Goal: Information Seeking & Learning: Learn about a topic

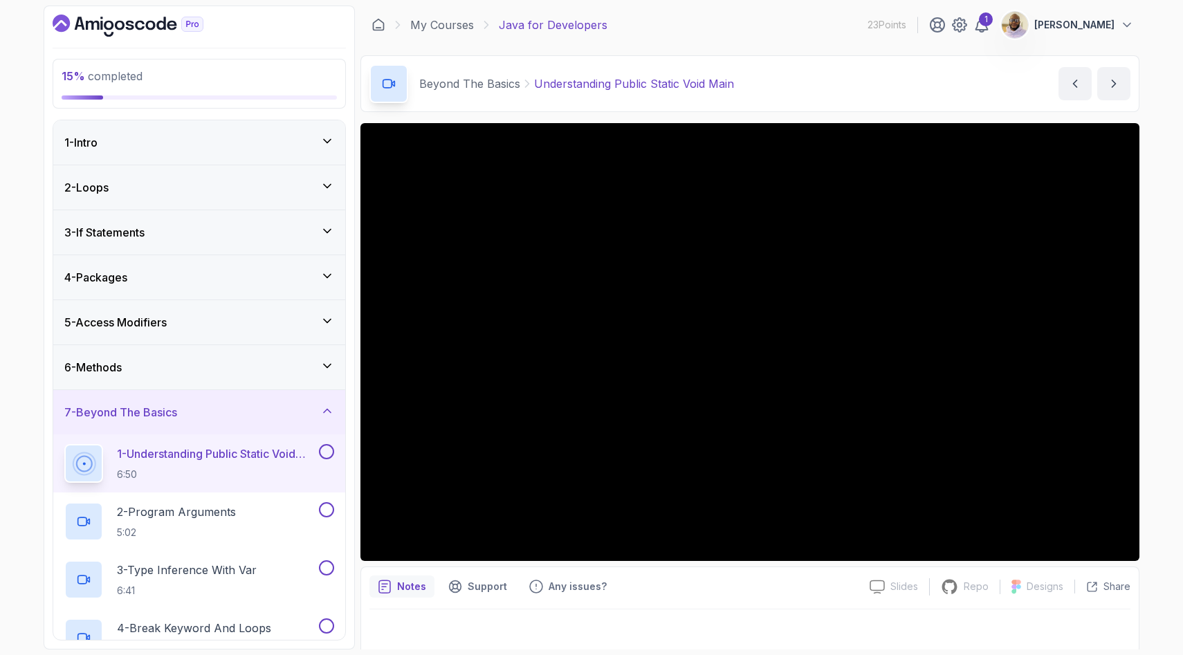
scroll to position [258, 0]
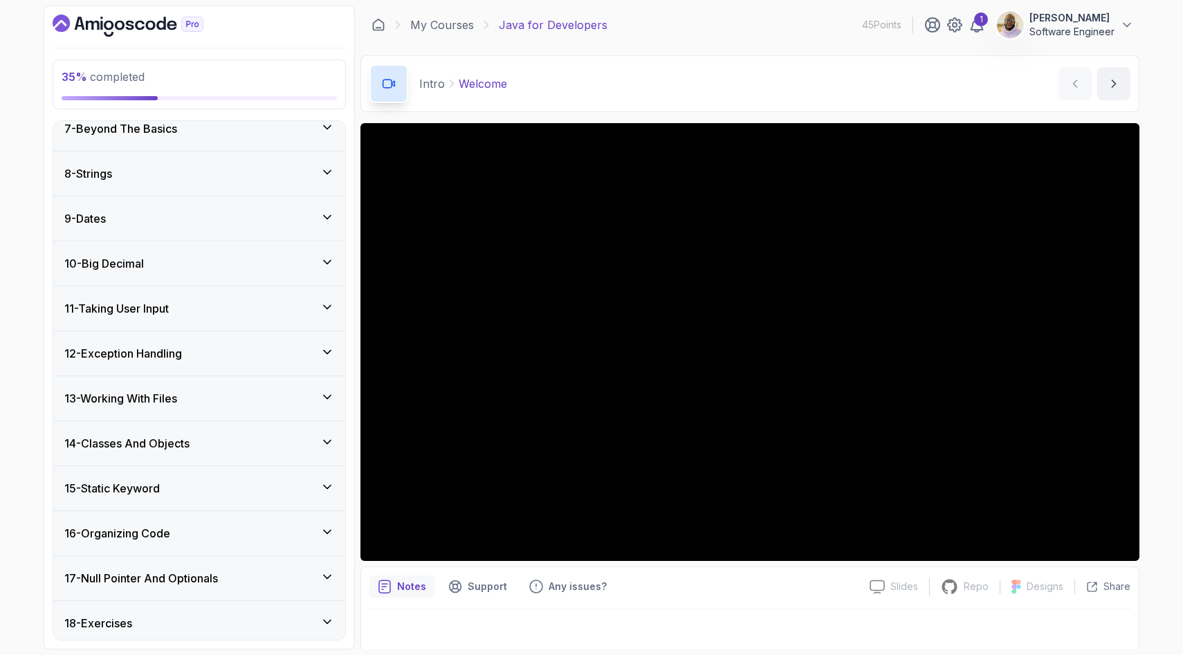
scroll to position [450, 0]
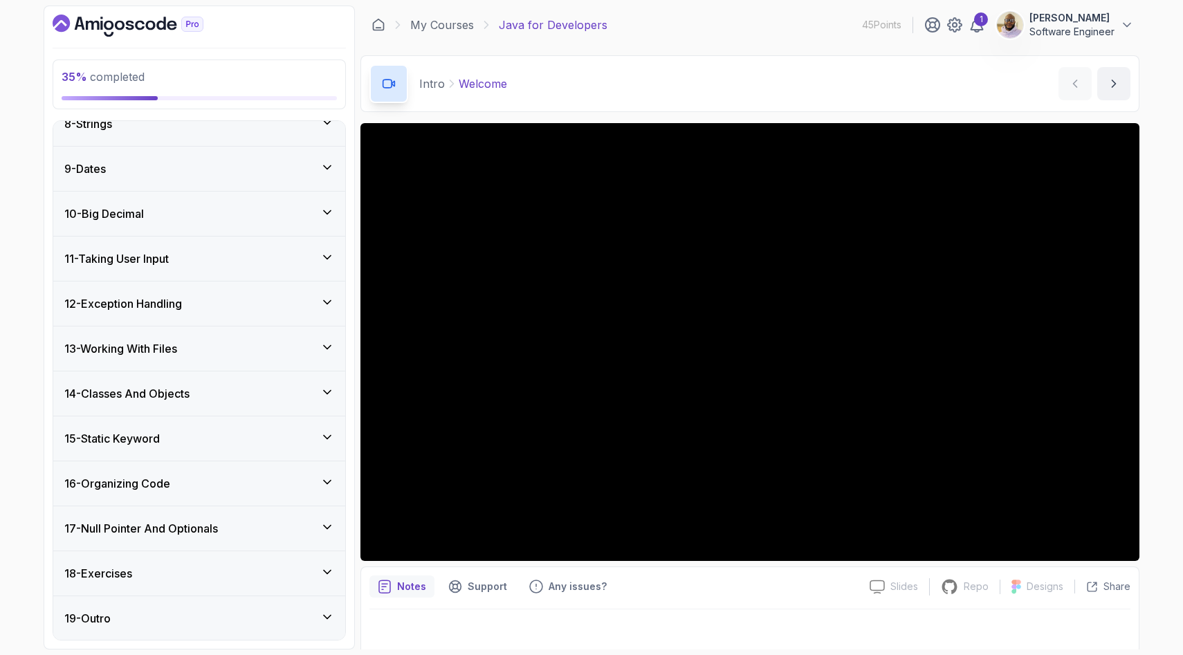
click at [328, 304] on icon at bounding box center [327, 302] width 14 height 14
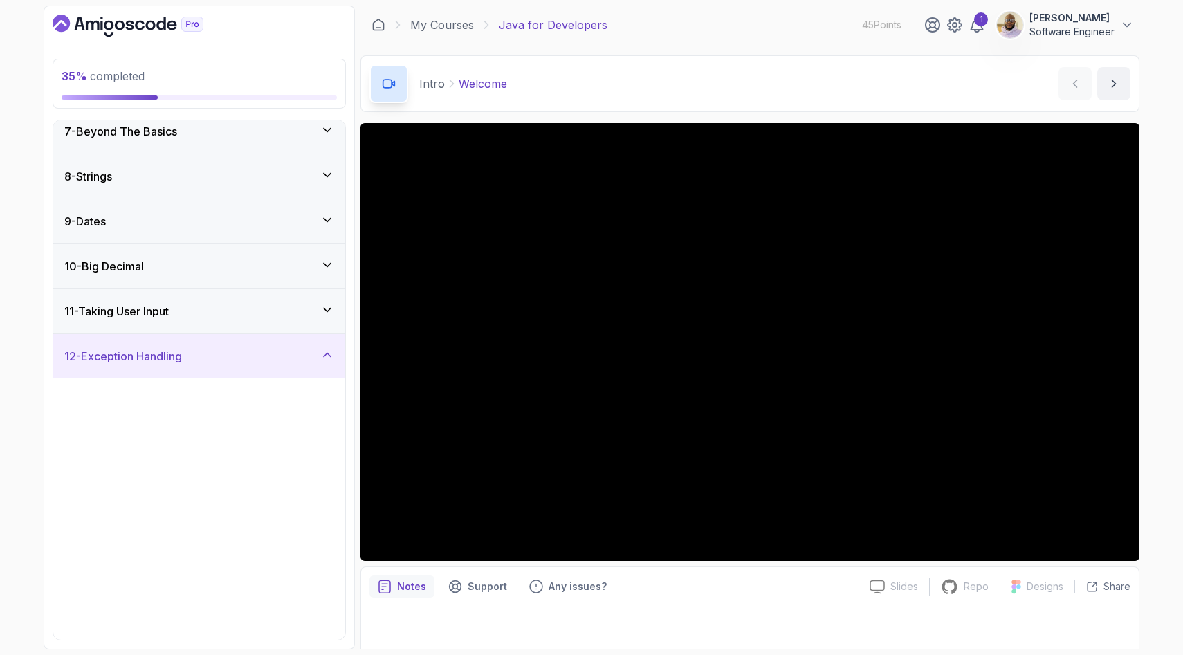
scroll to position [334, 0]
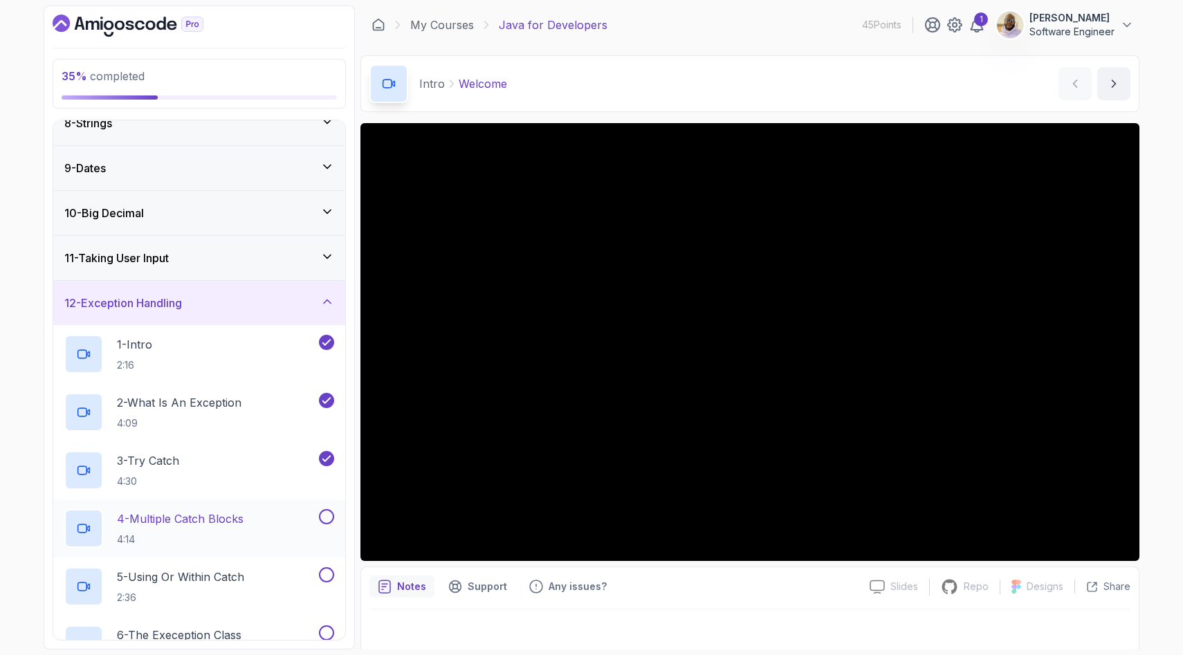
click at [243, 525] on p "4 - Multiple Catch Blocks" at bounding box center [180, 518] width 127 height 17
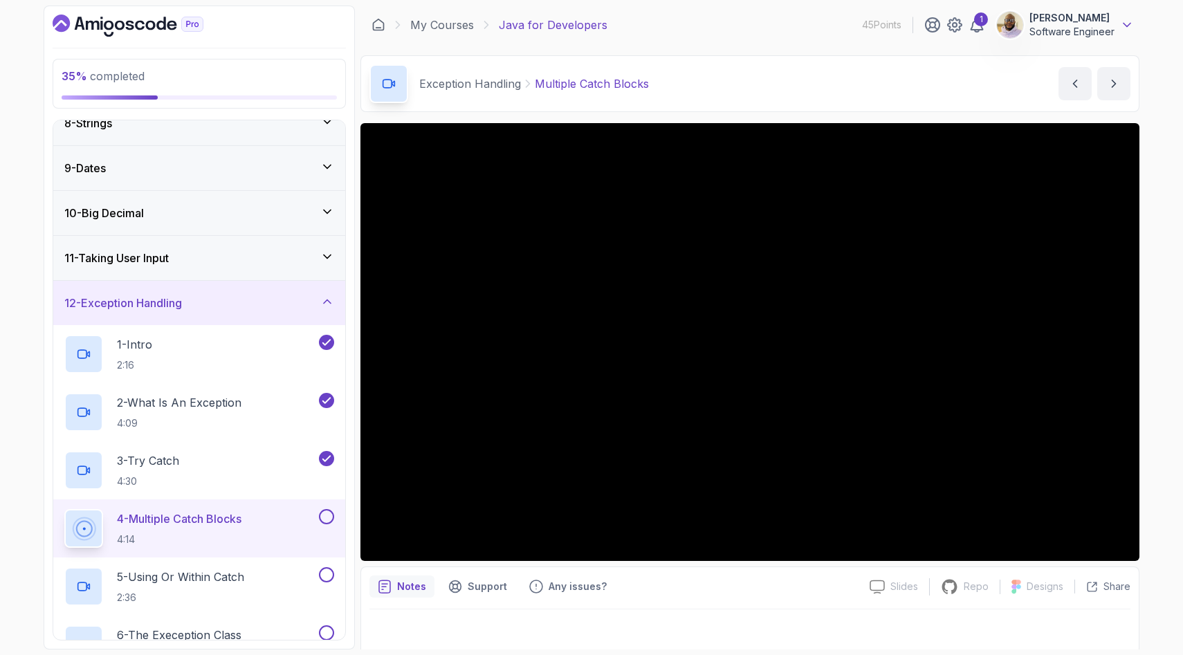
click at [1128, 24] on icon at bounding box center [1127, 25] width 14 height 14
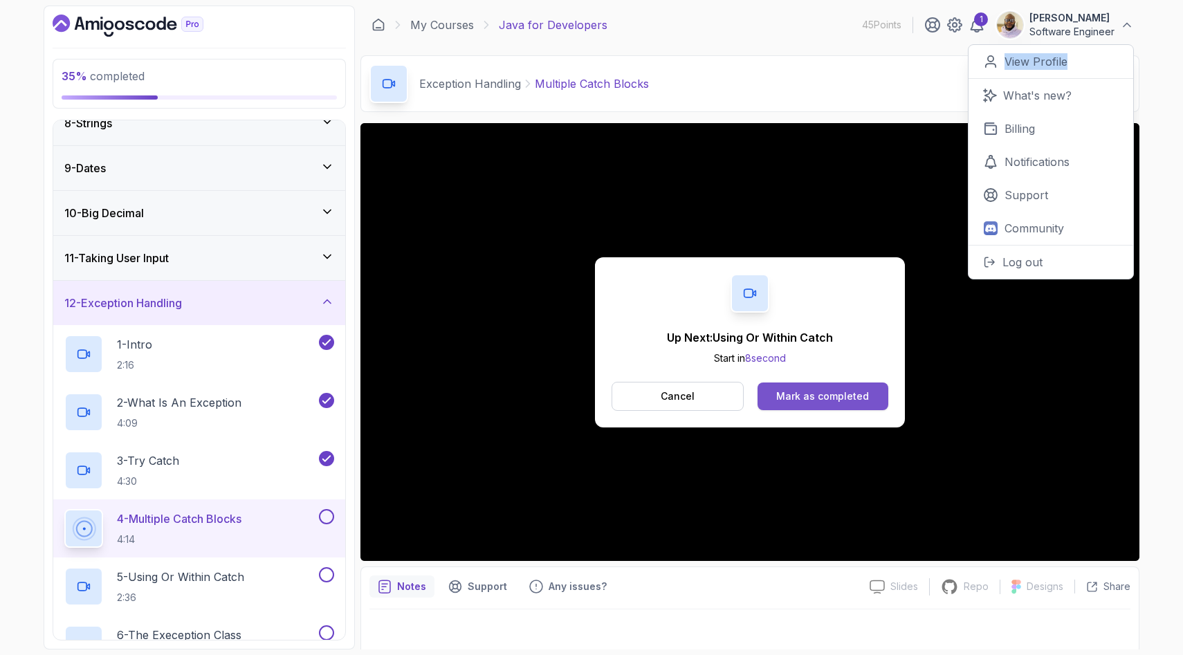
click at [791, 392] on div "Mark as completed" at bounding box center [822, 396] width 93 height 14
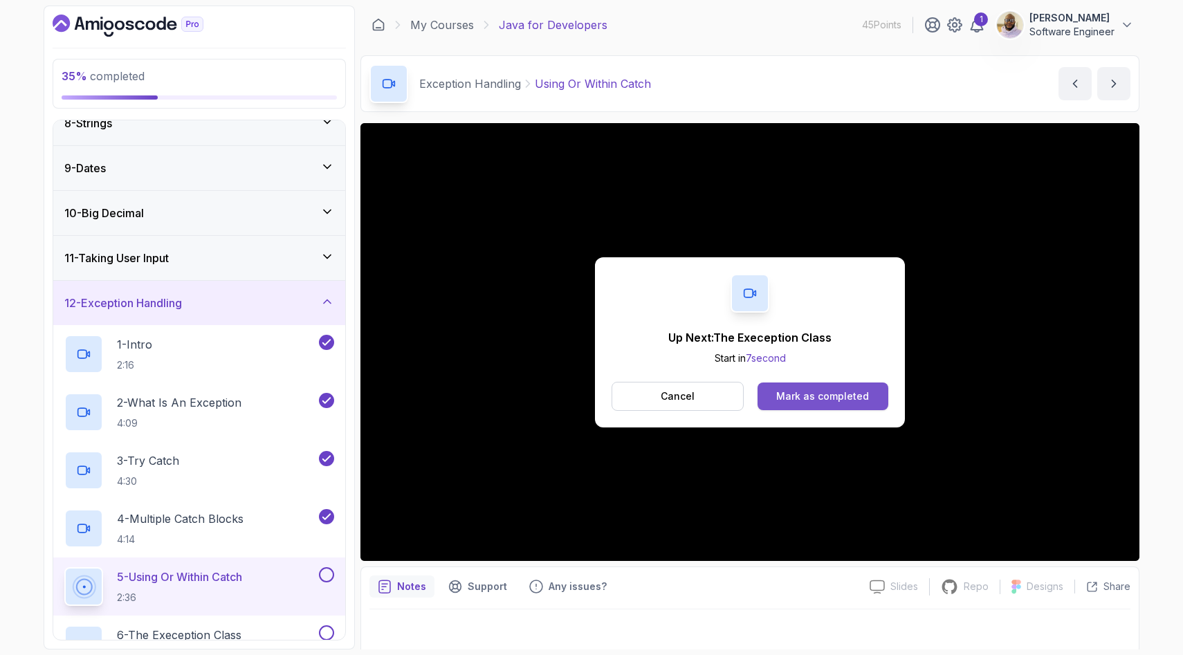
click at [813, 399] on div "Mark as completed" at bounding box center [822, 396] width 93 height 14
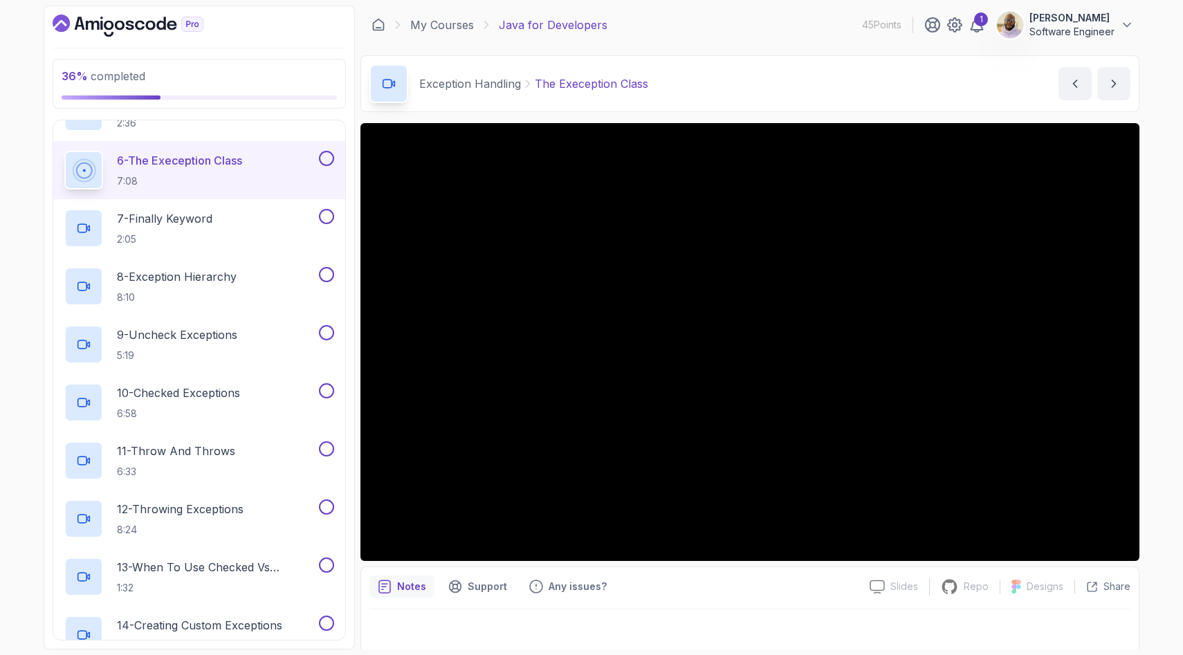
scroll to position [804, 0]
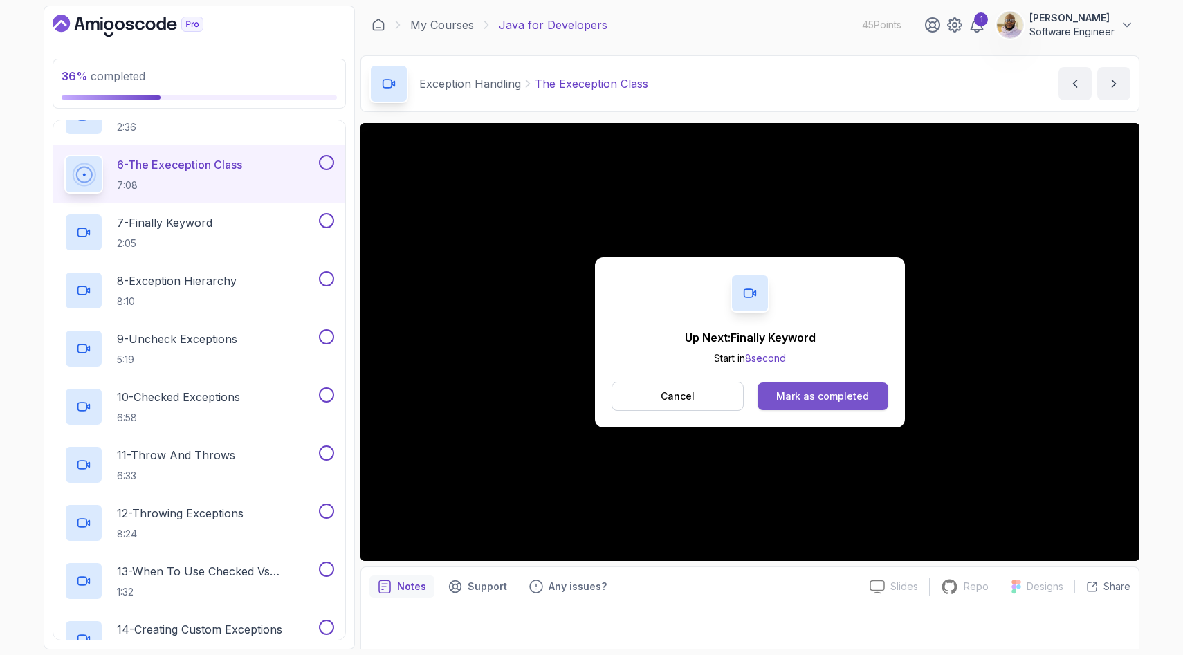
click at [780, 396] on div "Mark as completed" at bounding box center [822, 396] width 93 height 14
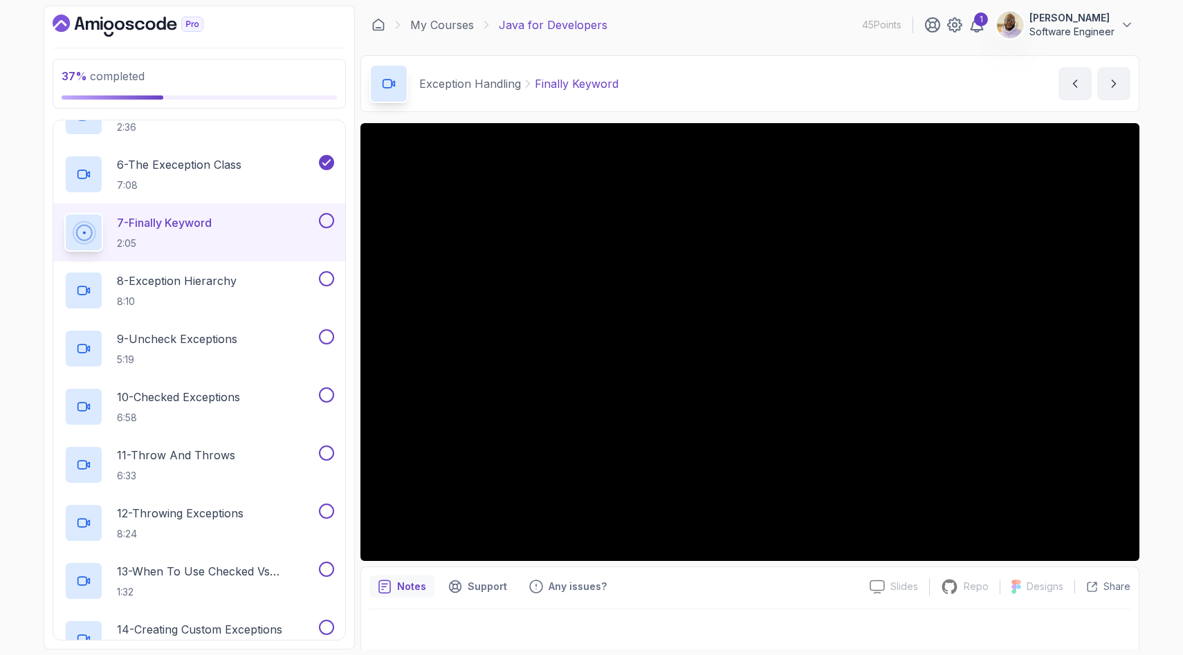
click at [325, 225] on button at bounding box center [326, 220] width 15 height 15
click at [224, 288] on p "8 - Exception Hierarchy" at bounding box center [177, 281] width 120 height 17
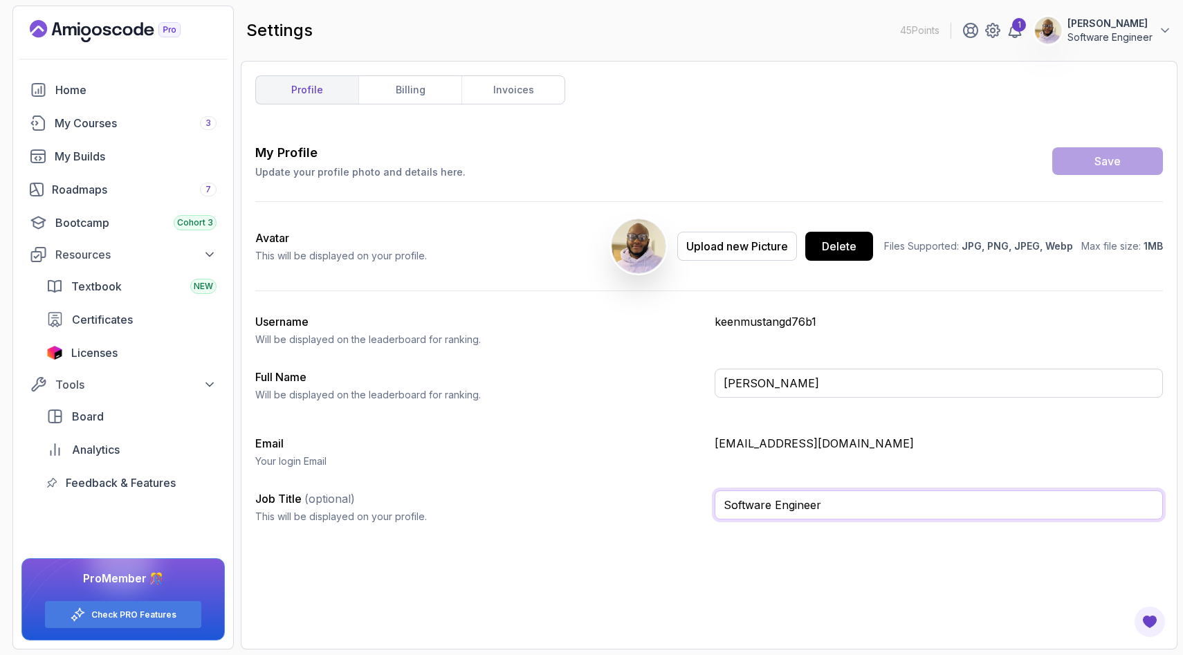
click at [837, 506] on input "Software Engineer" at bounding box center [939, 504] width 448 height 29
